Goal: Information Seeking & Learning: Check status

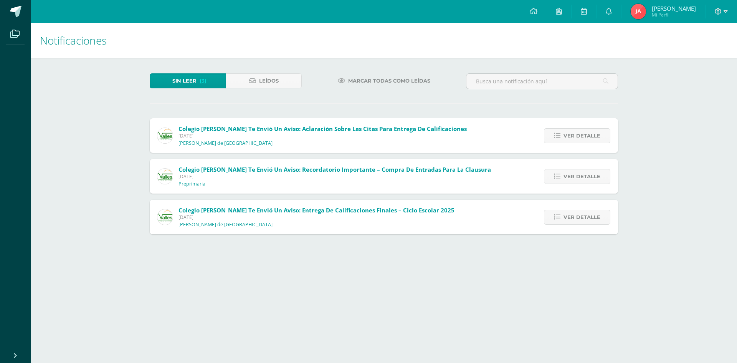
click at [71, 204] on div "Notificaciones Sin leer (3) Leídos Marcar todas como leídas Colegio [PERSON_NAM…" at bounding box center [384, 136] width 706 height 226
click at [79, 107] on div "Notificaciones Sin leer (3) Leídos Marcar todas como leídas Colegio [PERSON_NAM…" at bounding box center [384, 136] width 706 height 226
click at [574, 214] on span "Ver detalle" at bounding box center [581, 217] width 37 height 14
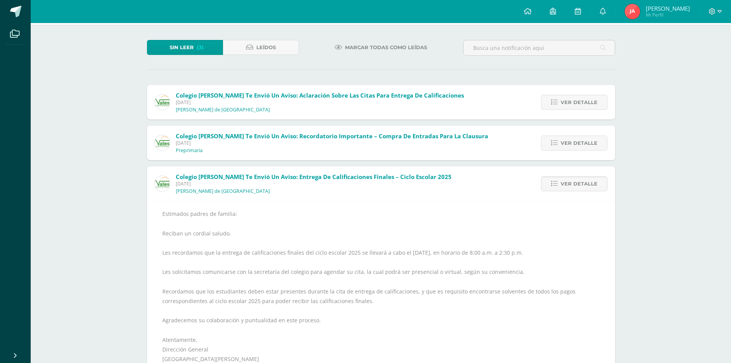
scroll to position [67, 0]
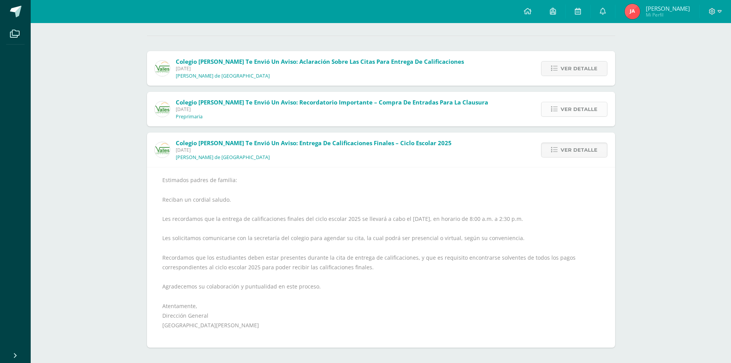
click at [583, 113] on span "Ver detalle" at bounding box center [578, 109] width 37 height 14
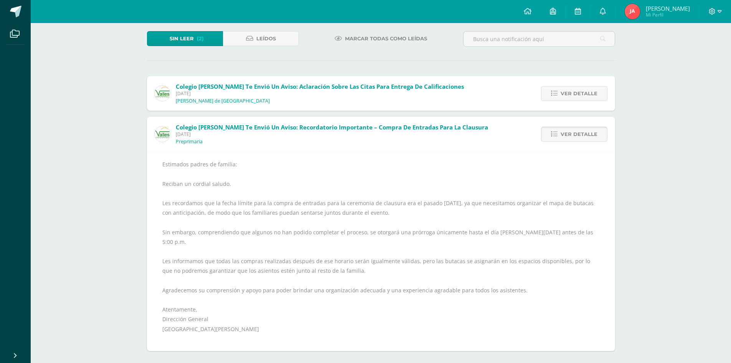
scroll to position [36, 0]
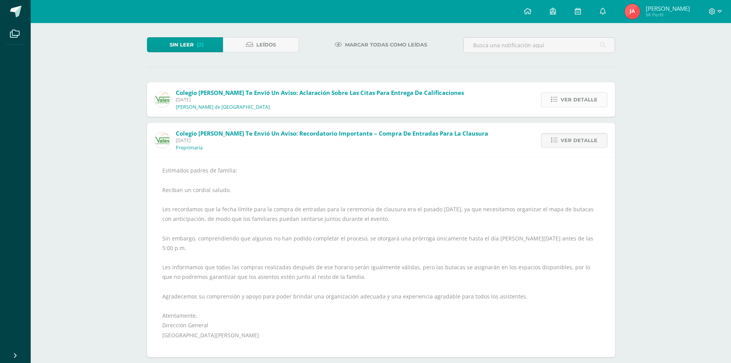
click at [579, 101] on span "Ver detalle" at bounding box center [578, 99] width 37 height 14
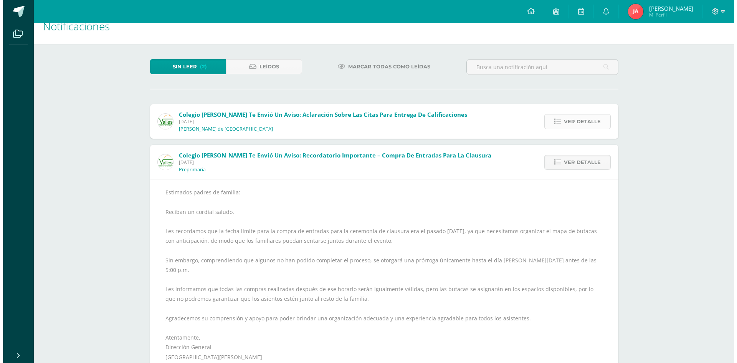
scroll to position [0, 0]
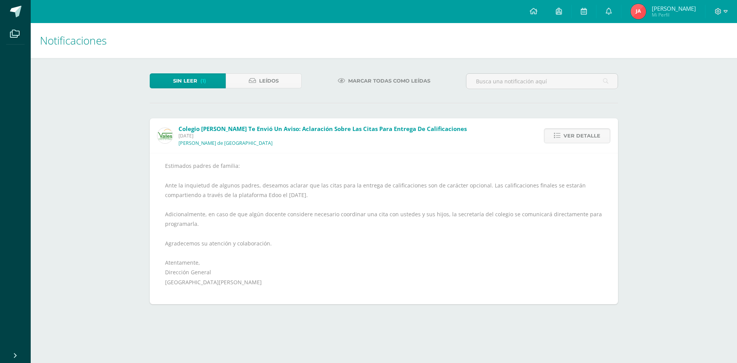
drag, startPoint x: 590, startPoint y: 140, endPoint x: 591, endPoint y: 121, distance: 18.5
click at [590, 140] on span "Ver detalle" at bounding box center [581, 136] width 37 height 14
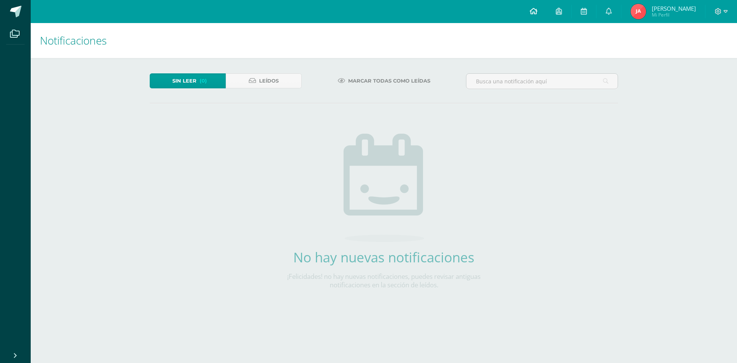
click at [537, 12] on icon at bounding box center [533, 11] width 8 height 7
